Goal: Task Accomplishment & Management: Use online tool/utility

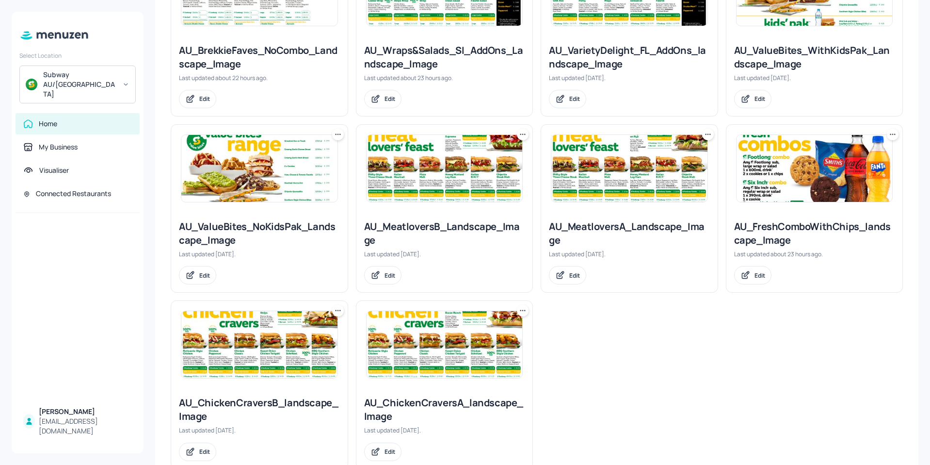
scroll to position [708, 0]
click at [428, 322] on img at bounding box center [445, 343] width 156 height 67
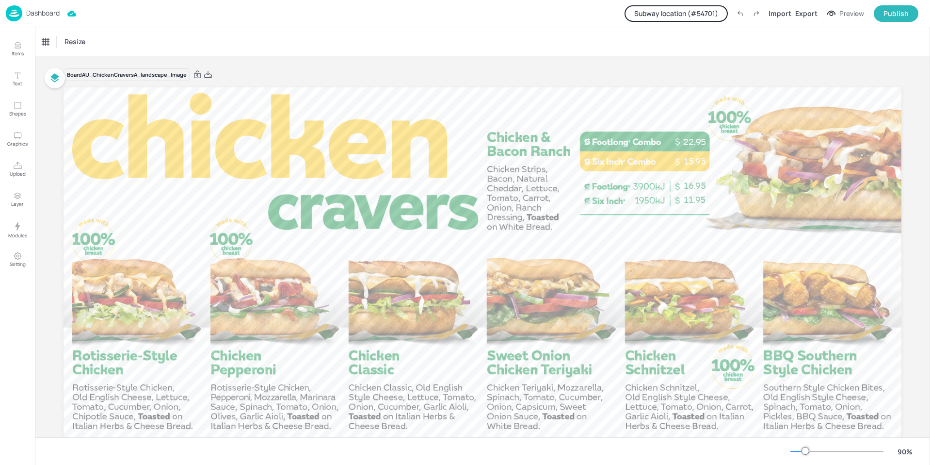
click at [674, 16] on button "Subway location (# 54701 )" at bounding box center [676, 13] width 103 height 16
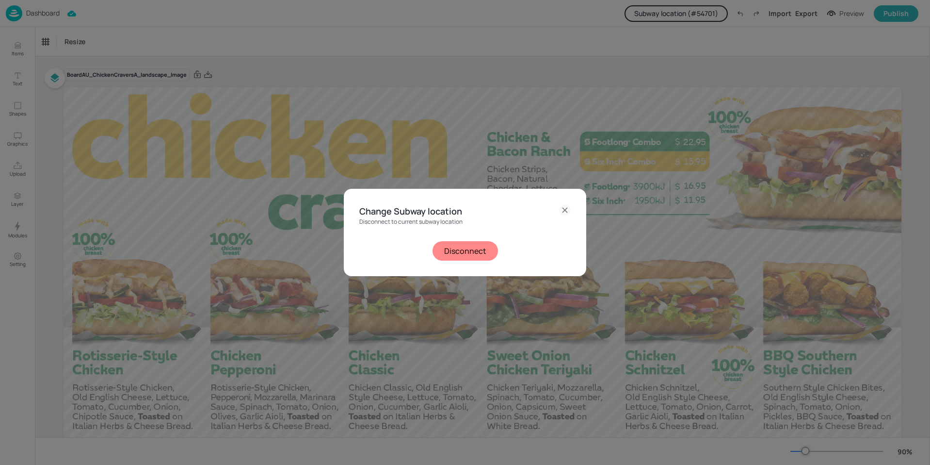
click at [465, 252] on button "Disconnect" at bounding box center [465, 250] width 65 height 19
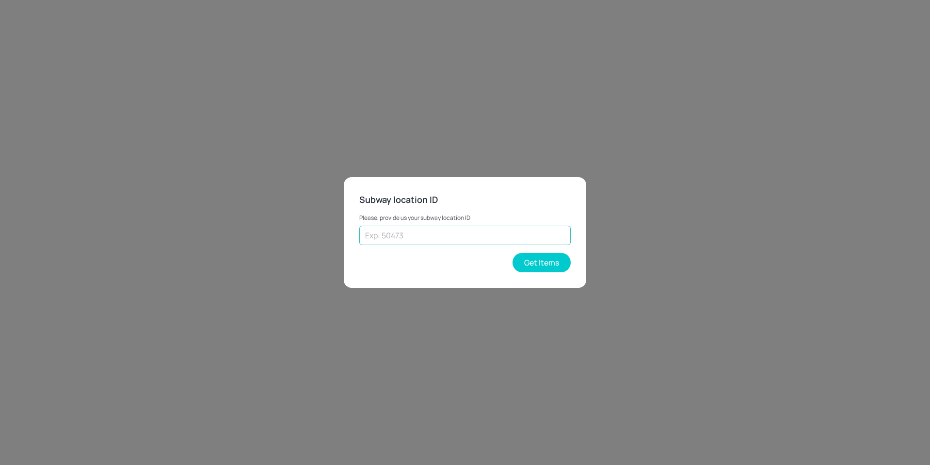
click at [475, 230] on input "text" at bounding box center [464, 235] width 211 height 19
type input "36076"
click at [518, 264] on button "Get Items" at bounding box center [542, 262] width 58 height 19
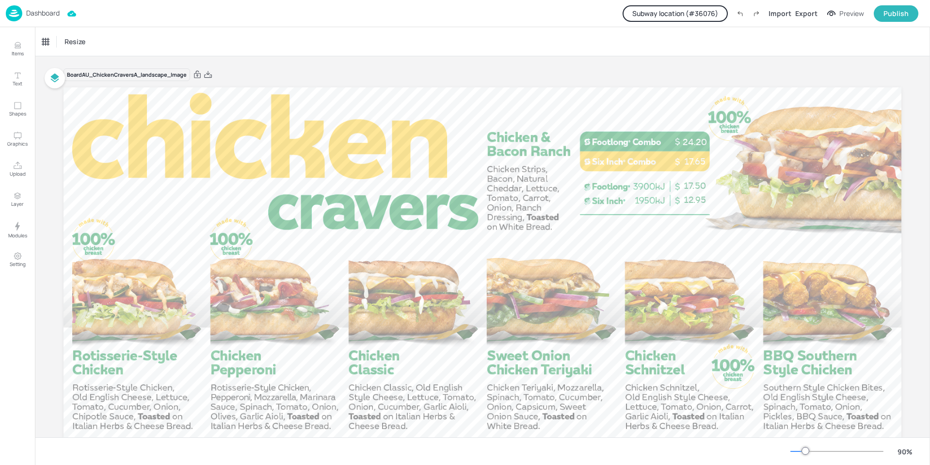
click at [536, 76] on div "Board AU_ChickenCraversA_landscape_Image" at bounding box center [483, 75] width 838 height 14
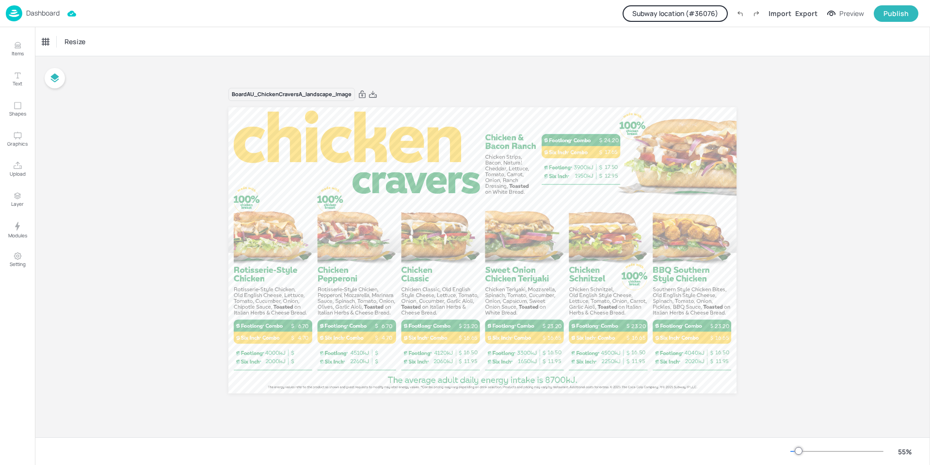
click at [656, 12] on button "Subway location (# 36076 )" at bounding box center [675, 13] width 105 height 16
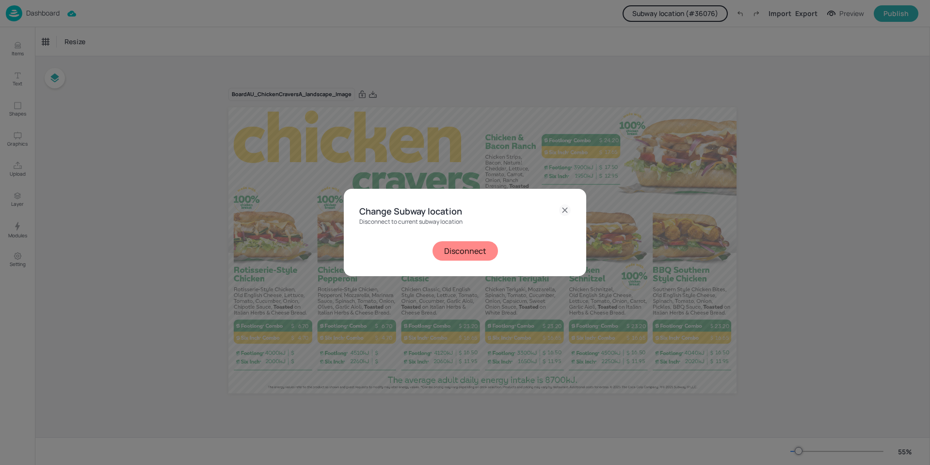
drag, startPoint x: 561, startPoint y: 204, endPoint x: 565, endPoint y: 208, distance: 5.5
click at [563, 205] on div "Change Subway location Disconnect to current subway location Disconnect" at bounding box center [465, 232] width 243 height 87
click at [566, 208] on icon at bounding box center [565, 210] width 12 height 12
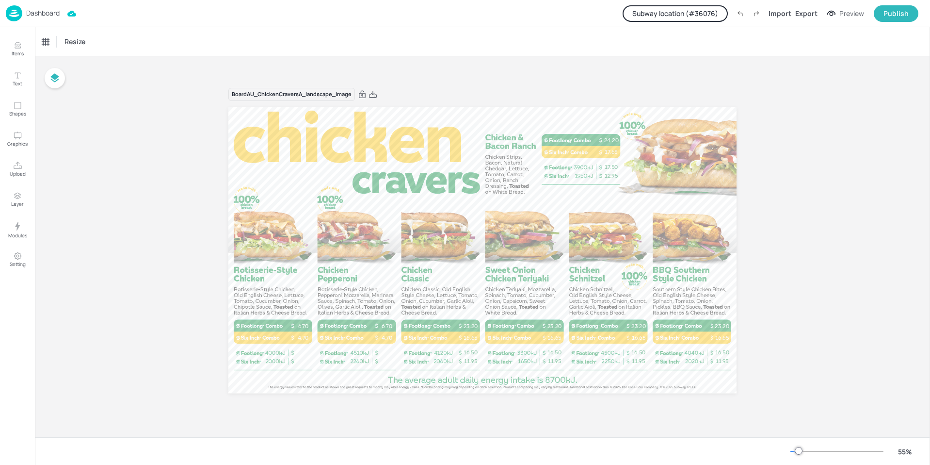
click at [50, 14] on p "Dashboard" at bounding box center [42, 13] width 33 height 7
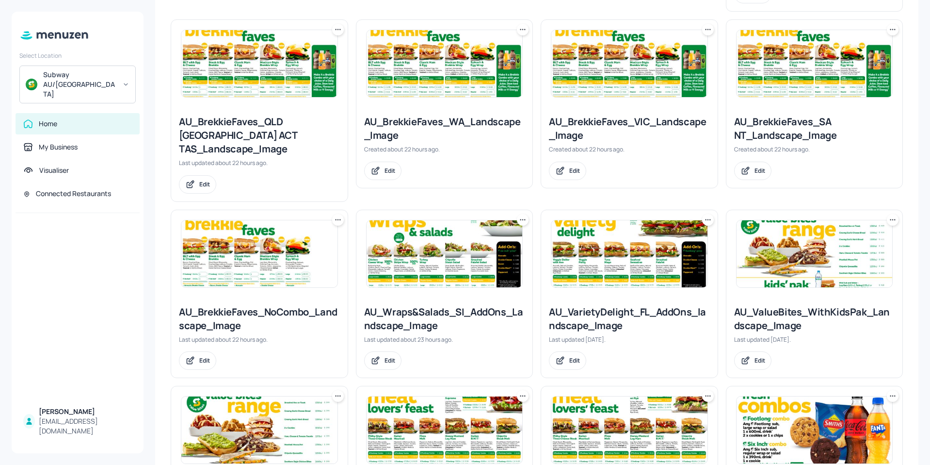
scroll to position [534, 0]
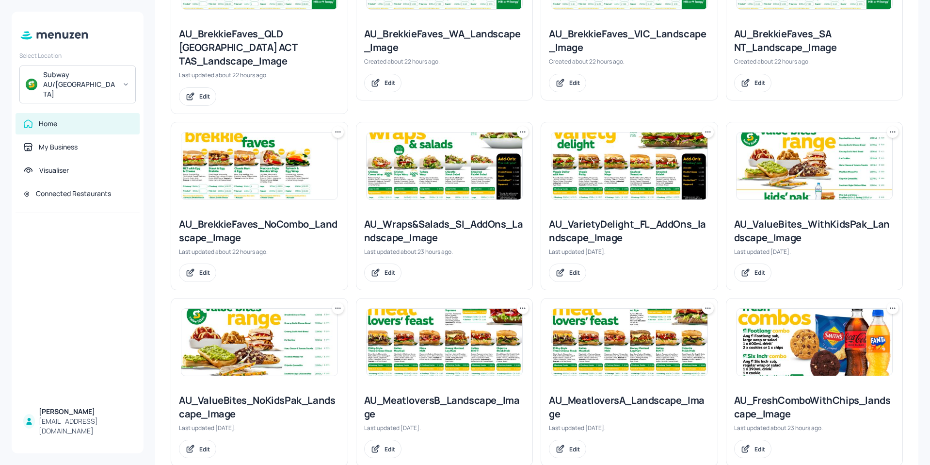
click at [645, 337] on img at bounding box center [629, 341] width 156 height 67
